Goal: Information Seeking & Learning: Learn about a topic

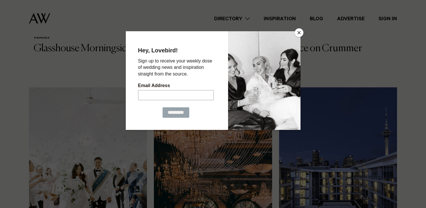
scroll to position [341, 0]
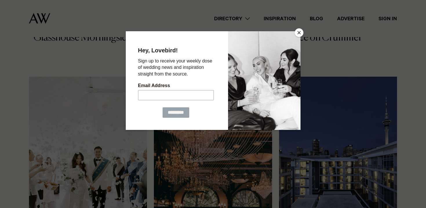
click at [300, 31] on button "Close" at bounding box center [298, 32] width 9 height 9
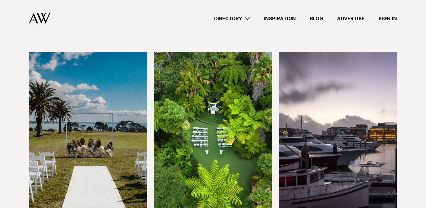
scroll to position [1236, 0]
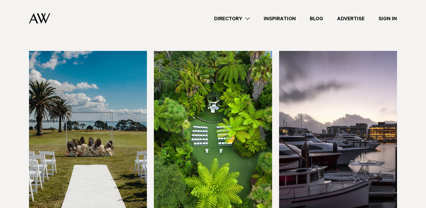
click at [106, 149] on img at bounding box center [88, 130] width 118 height 158
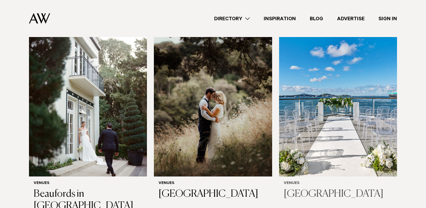
scroll to position [1484, 0]
click at [333, 104] on img at bounding box center [338, 97] width 118 height 158
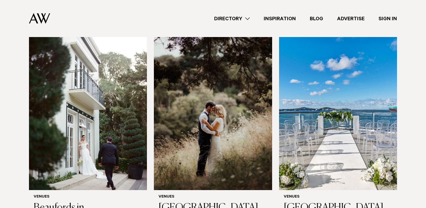
scroll to position [1469, 0]
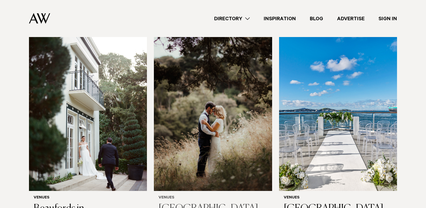
click at [195, 104] on img at bounding box center [213, 112] width 118 height 158
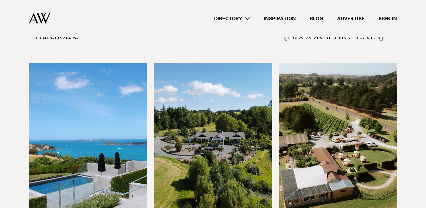
scroll to position [3129, 0]
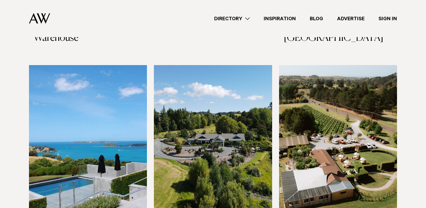
click at [94, 120] on img at bounding box center [88, 144] width 118 height 158
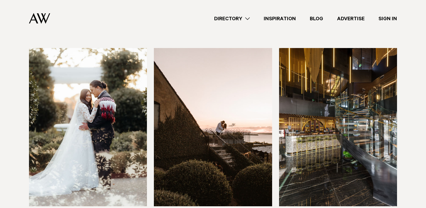
scroll to position [2715, 0]
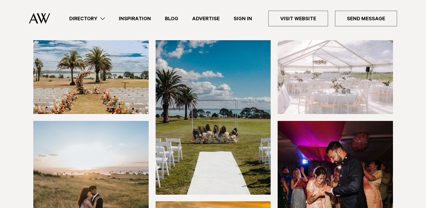
scroll to position [84, 0]
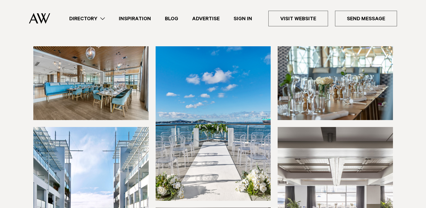
scroll to position [59, 0]
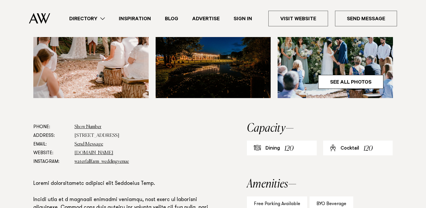
scroll to position [240, 0]
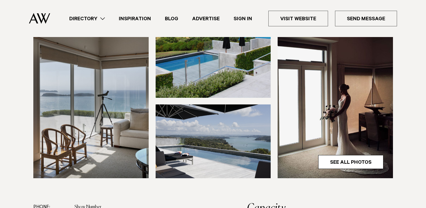
scroll to position [151, 0]
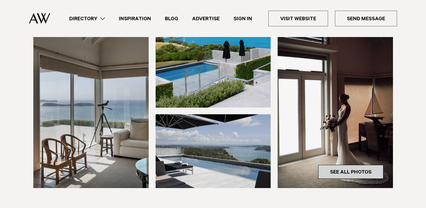
click at [322, 166] on link "See All Photos" at bounding box center [350, 172] width 65 height 14
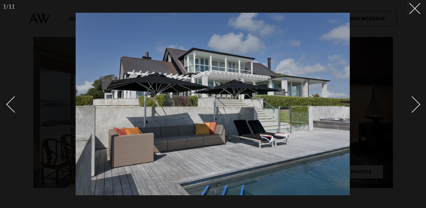
click at [415, 105] on div "Next slide" at bounding box center [412, 104] width 17 height 17
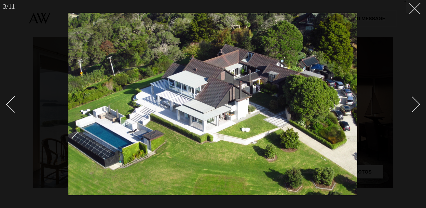
click at [415, 105] on div "Next slide" at bounding box center [412, 104] width 17 height 17
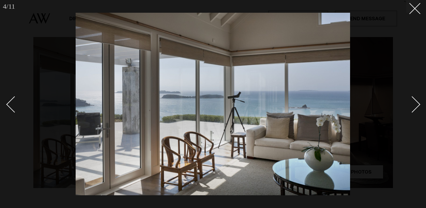
click at [415, 105] on div "Next slide" at bounding box center [412, 104] width 17 height 17
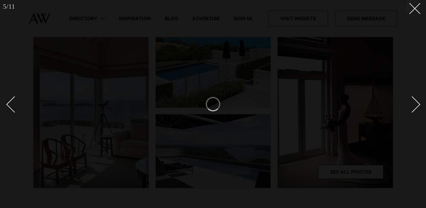
click at [415, 105] on div "Next slide" at bounding box center [412, 104] width 17 height 17
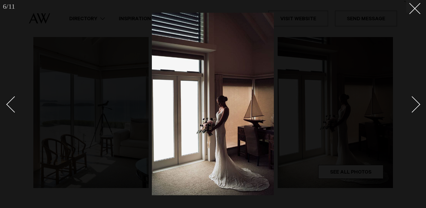
click at [417, 101] on link at bounding box center [408, 104] width 20 height 29
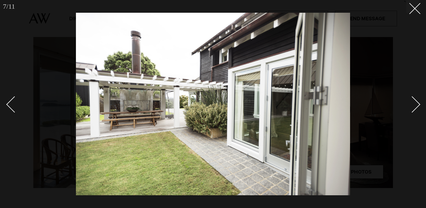
click at [417, 101] on link at bounding box center [408, 104] width 20 height 29
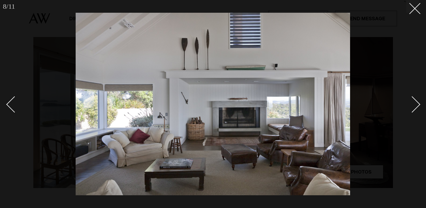
click at [415, 15] on div at bounding box center [213, 104] width 426 height 208
